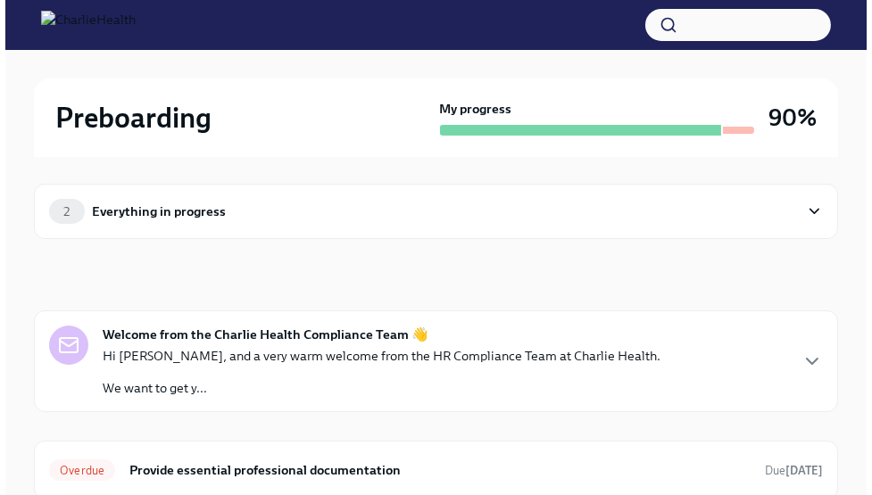
scroll to position [3, 0]
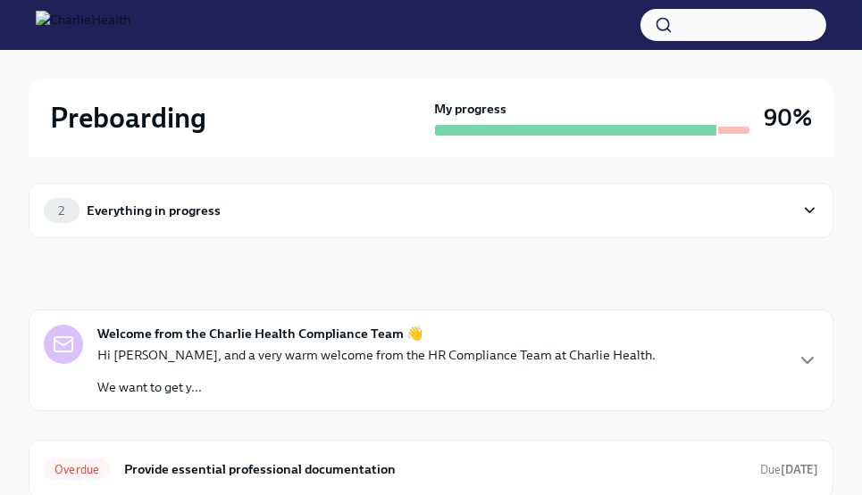
click at [450, 212] on div "2 Everything in progress" at bounding box center [419, 210] width 750 height 25
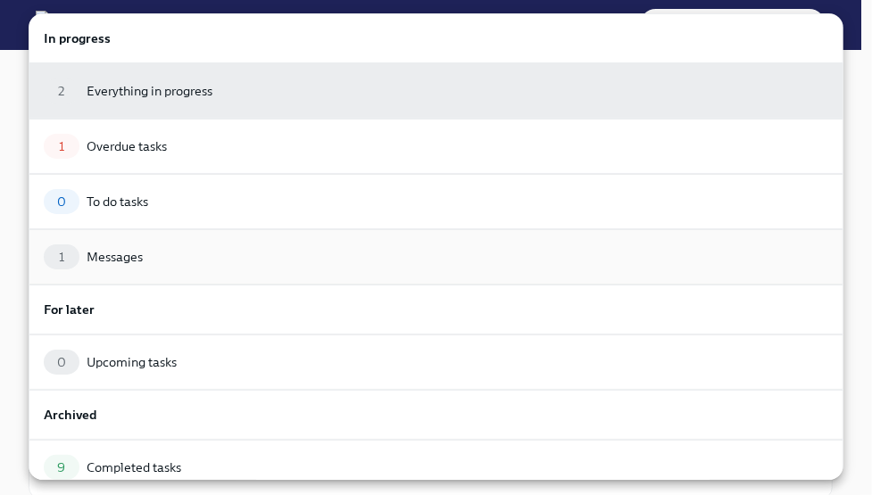
click at [381, 256] on div "1 Messages" at bounding box center [436, 257] width 785 height 25
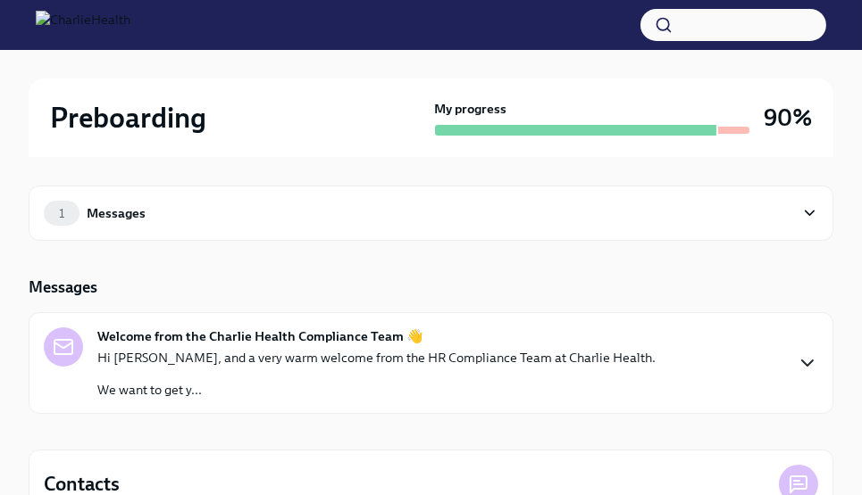
click at [806, 369] on icon "button" at bounding box center [806, 363] width 21 height 21
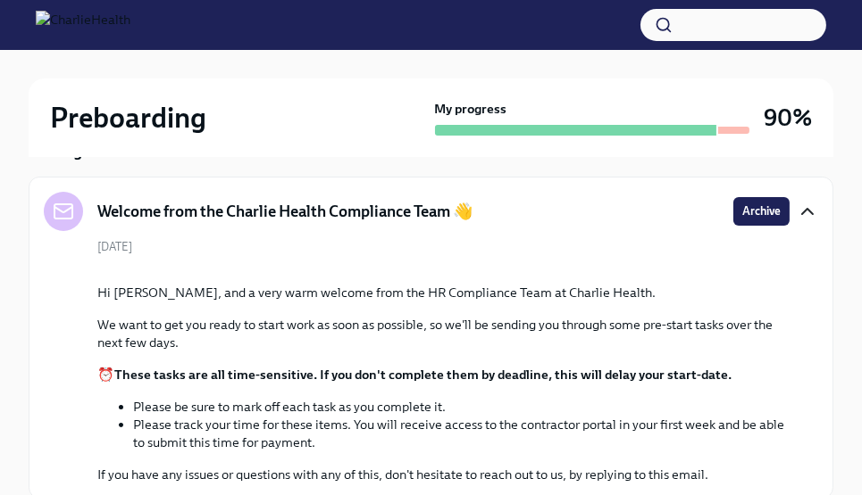
scroll to position [134, 0]
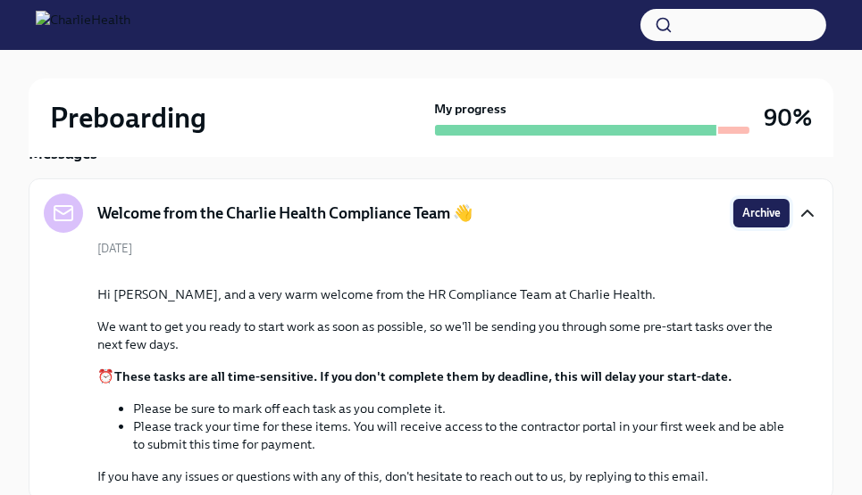
click at [745, 213] on span "Archive" at bounding box center [761, 213] width 38 height 18
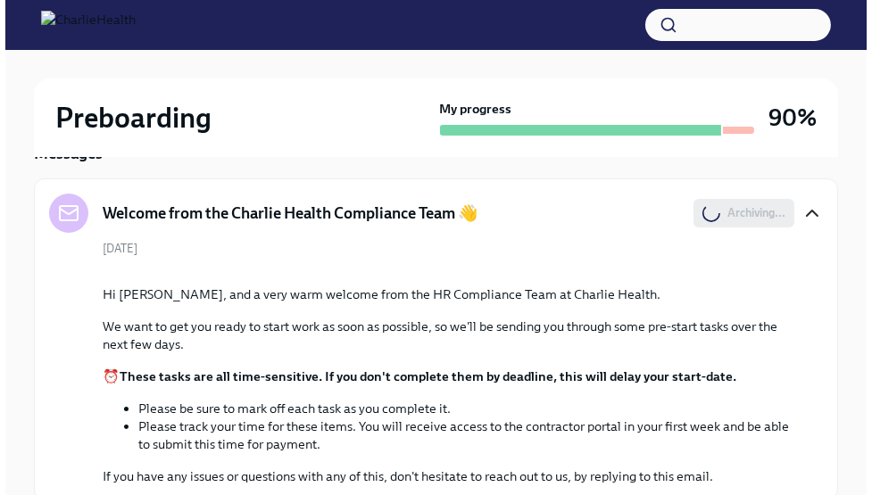
scroll to position [0, 0]
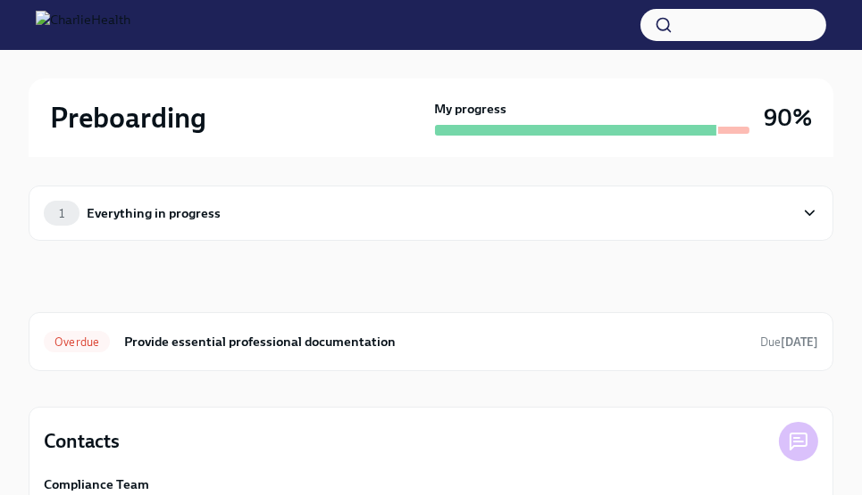
click at [62, 211] on span "1" at bounding box center [61, 213] width 27 height 13
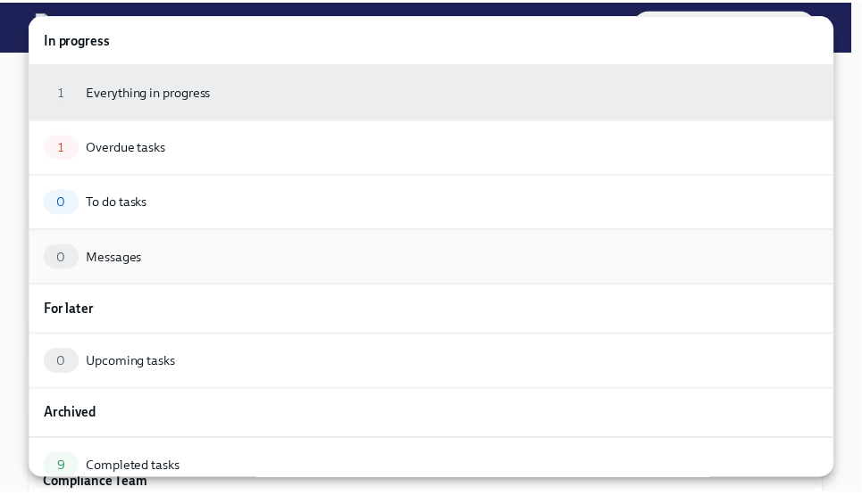
scroll to position [63, 0]
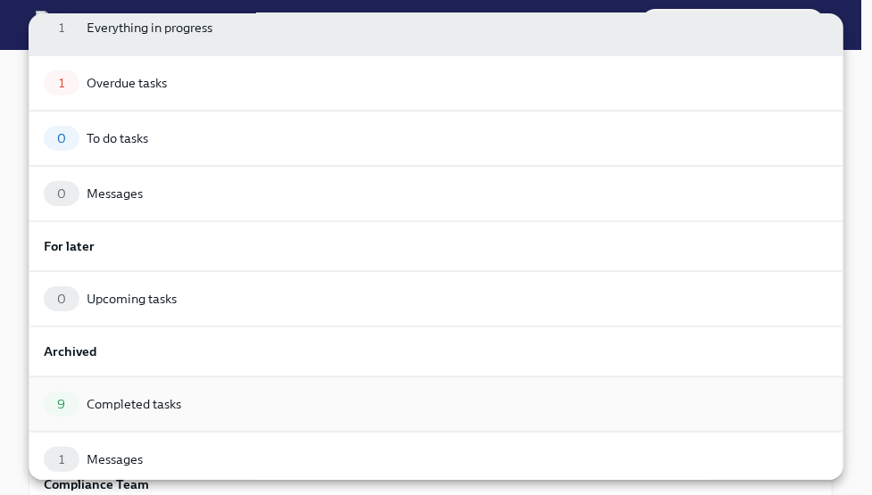
click at [103, 407] on div "Completed tasks" at bounding box center [134, 405] width 95 height 18
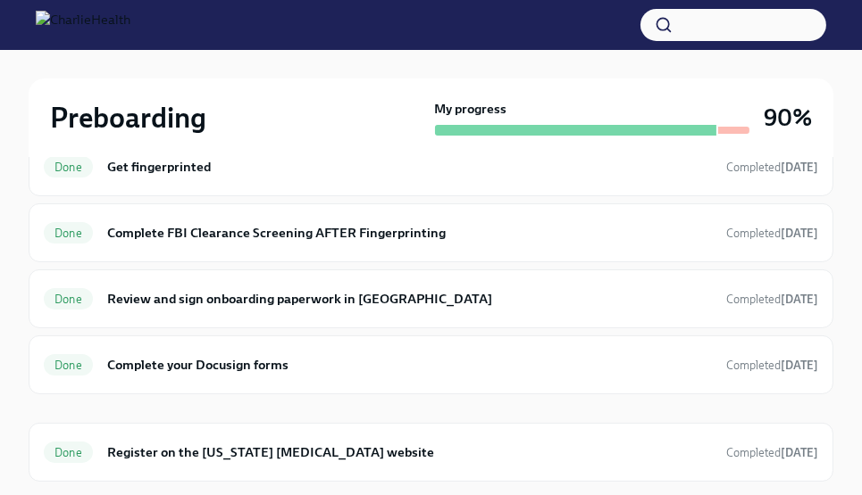
scroll to position [413, 0]
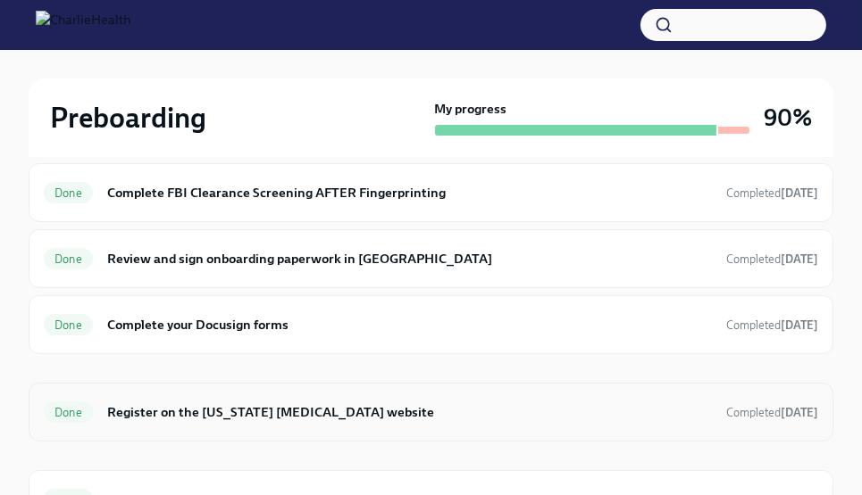
click at [288, 390] on div "Done Register on the [US_STATE] [MEDICAL_DATA] website Completed [DATE]" at bounding box center [431, 412] width 804 height 59
click at [84, 398] on div "Done Register on the [US_STATE] [MEDICAL_DATA] website Completed [DATE]" at bounding box center [431, 412] width 774 height 29
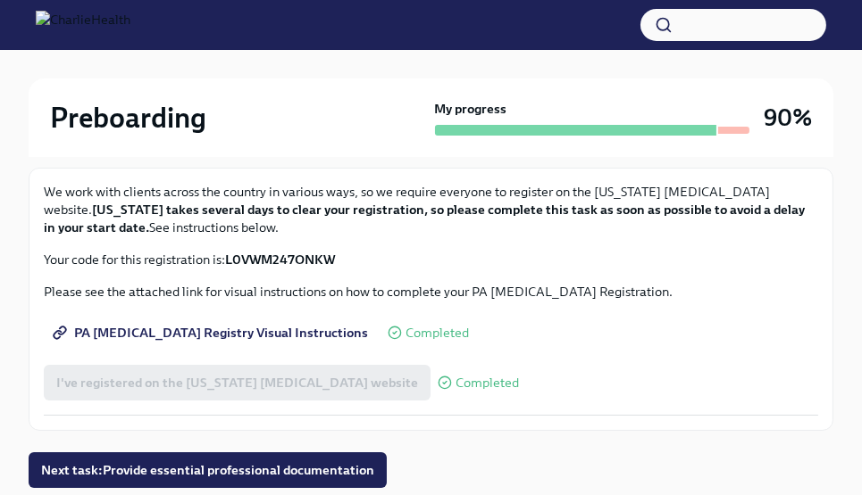
scroll to position [185, 0]
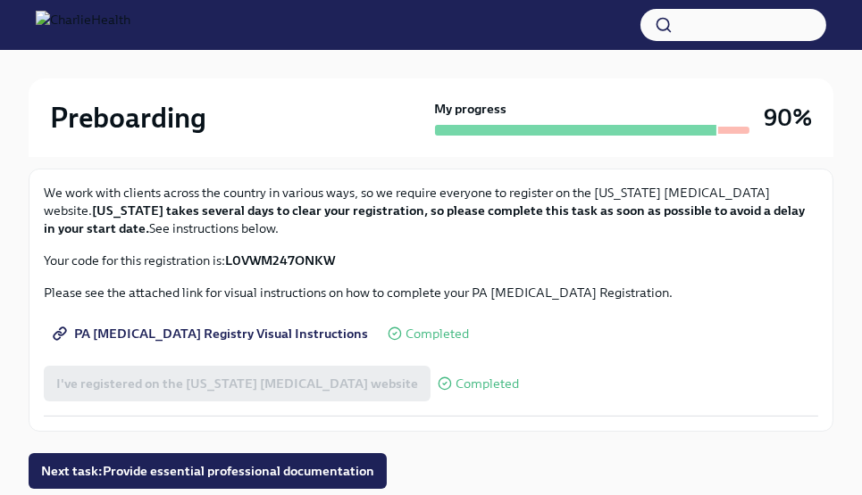
click at [109, 136] on div "Preboarding My progress 90%" at bounding box center [431, 118] width 804 height 79
